Goal: Transaction & Acquisition: Purchase product/service

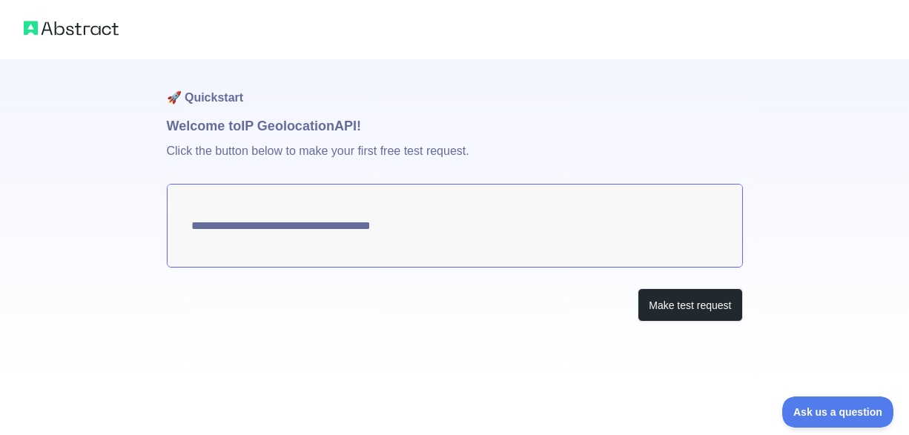
type textarea "**********"
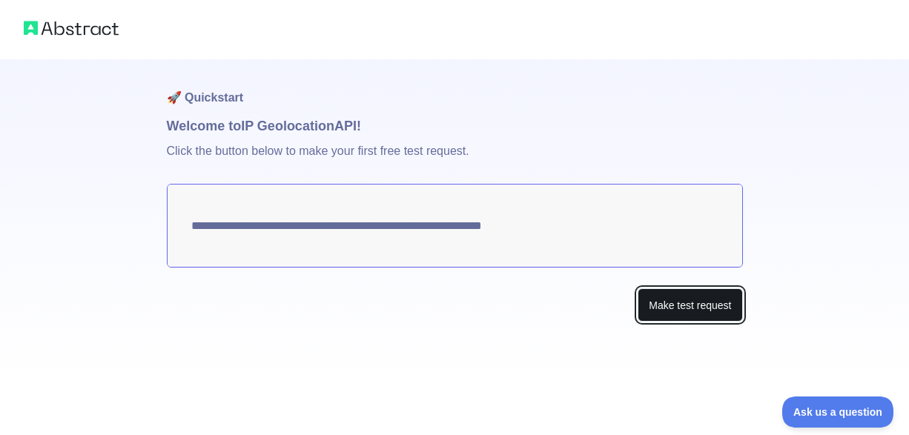
click at [671, 312] on button "Make test request" at bounding box center [689, 304] width 105 height 33
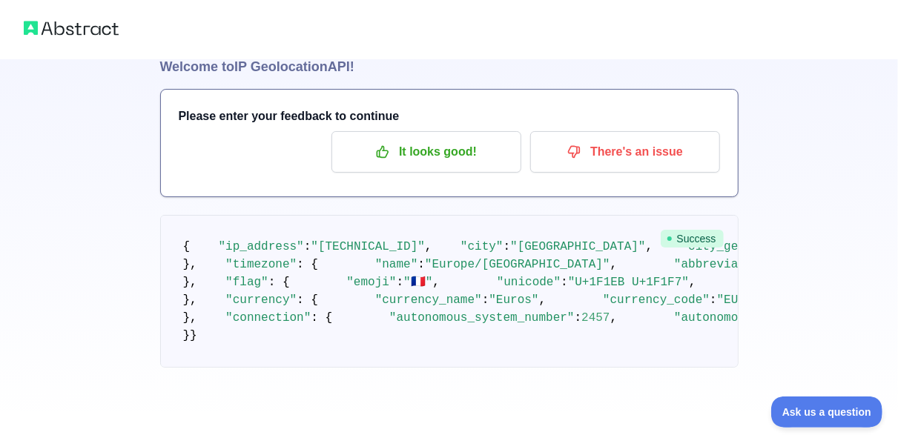
scroll to position [89, 0]
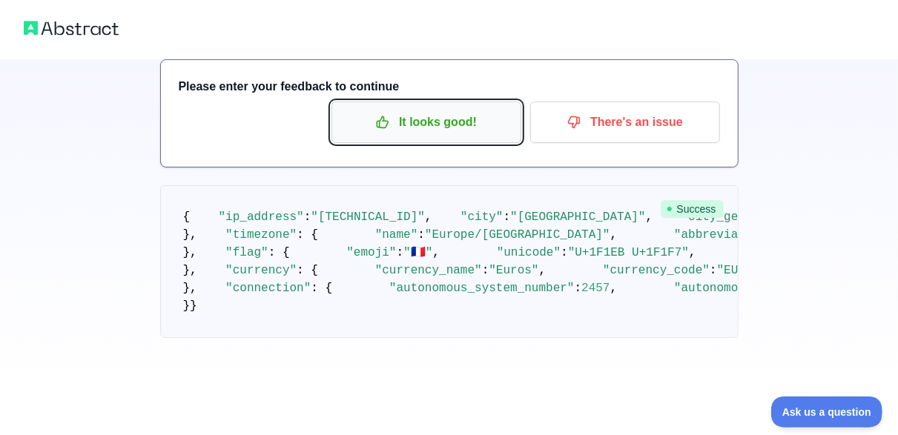
click at [420, 115] on p "It looks good!" at bounding box center [426, 122] width 168 height 25
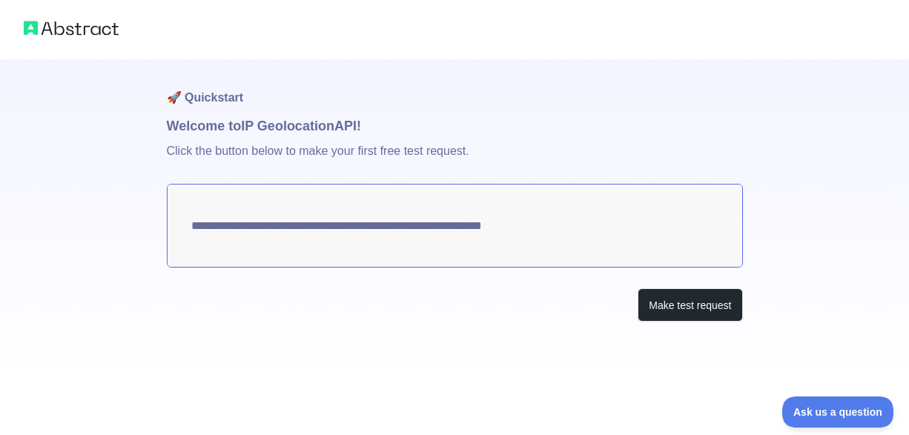
click at [534, 77] on h1 "🚀 Quickstart" at bounding box center [455, 87] width 576 height 56
click at [359, 56] on div at bounding box center [454, 29] width 909 height 59
